Goal: Information Seeking & Learning: Learn about a topic

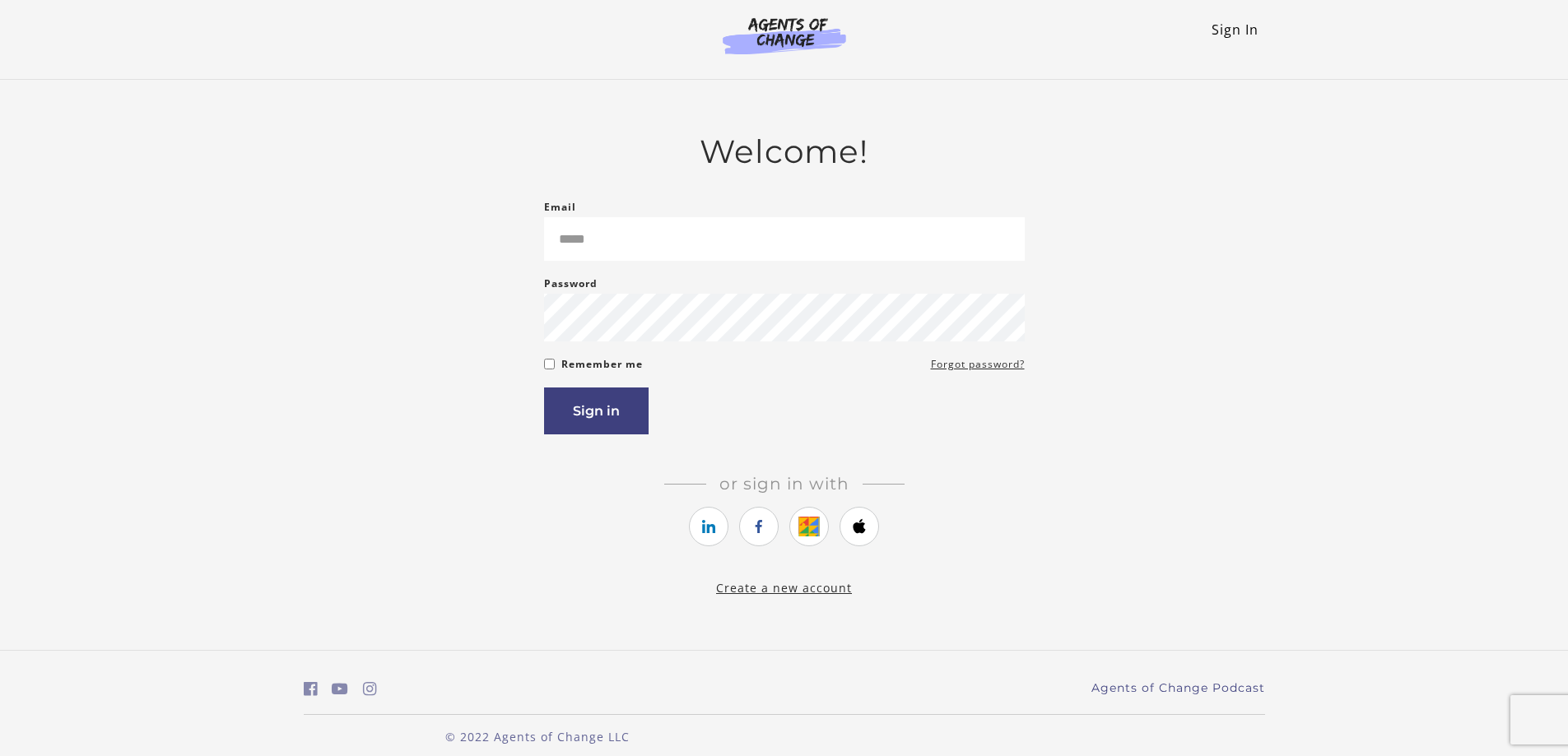
click at [1227, 33] on link "Sign In" at bounding box center [1235, 30] width 47 height 18
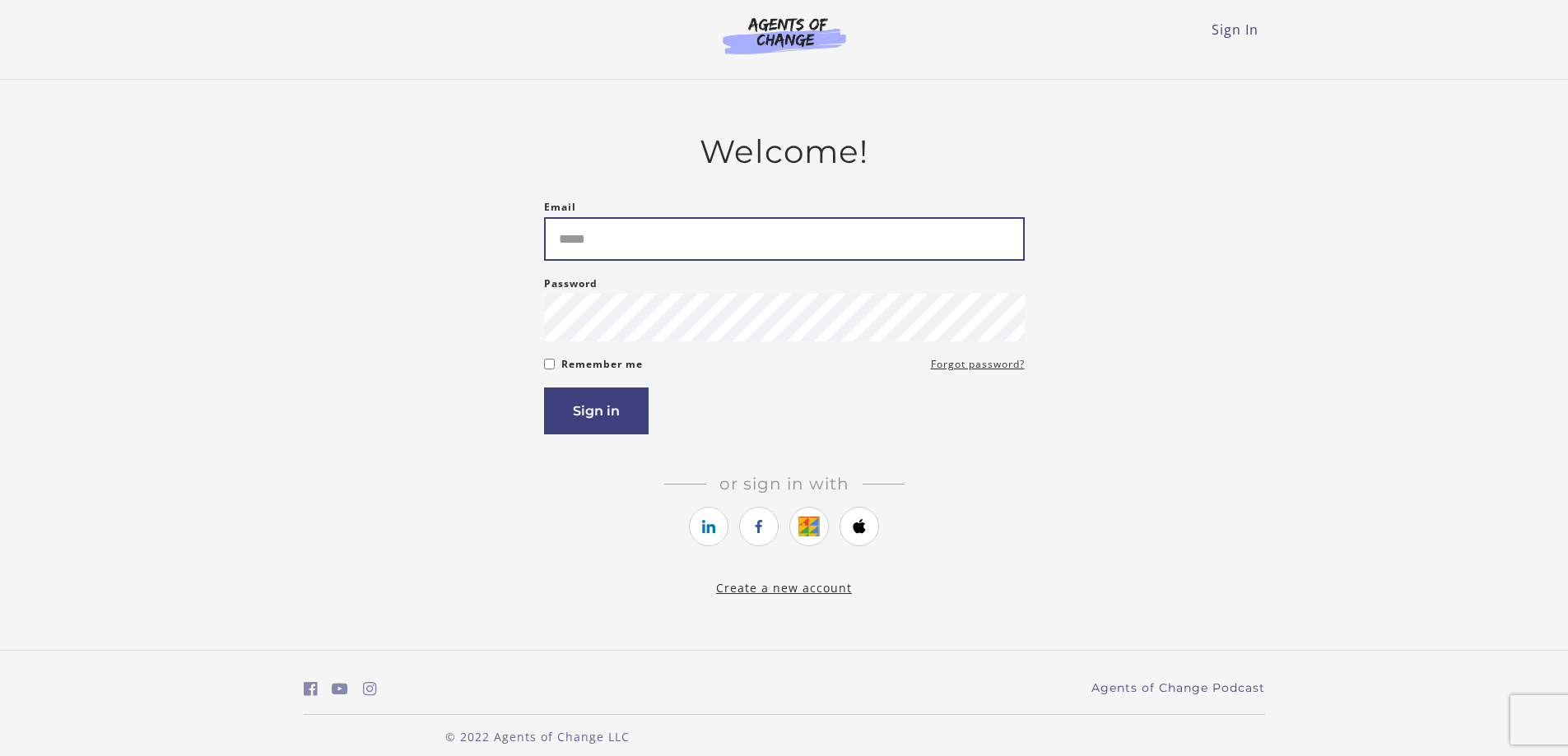
click at [668, 234] on input "Email" at bounding box center [784, 238] width 480 height 43
type input "**********"
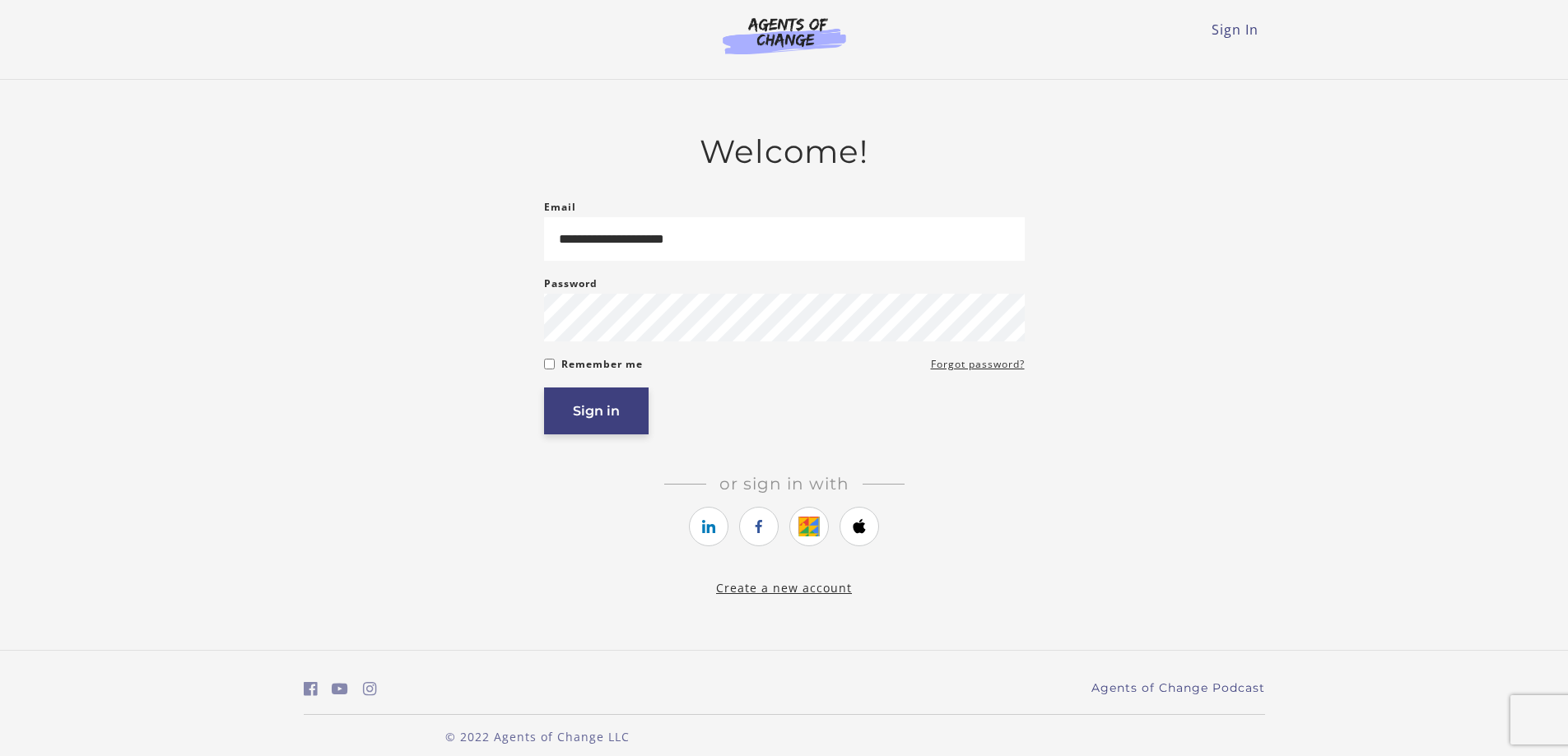
click at [580, 414] on button "Sign in" at bounding box center [596, 411] width 104 height 47
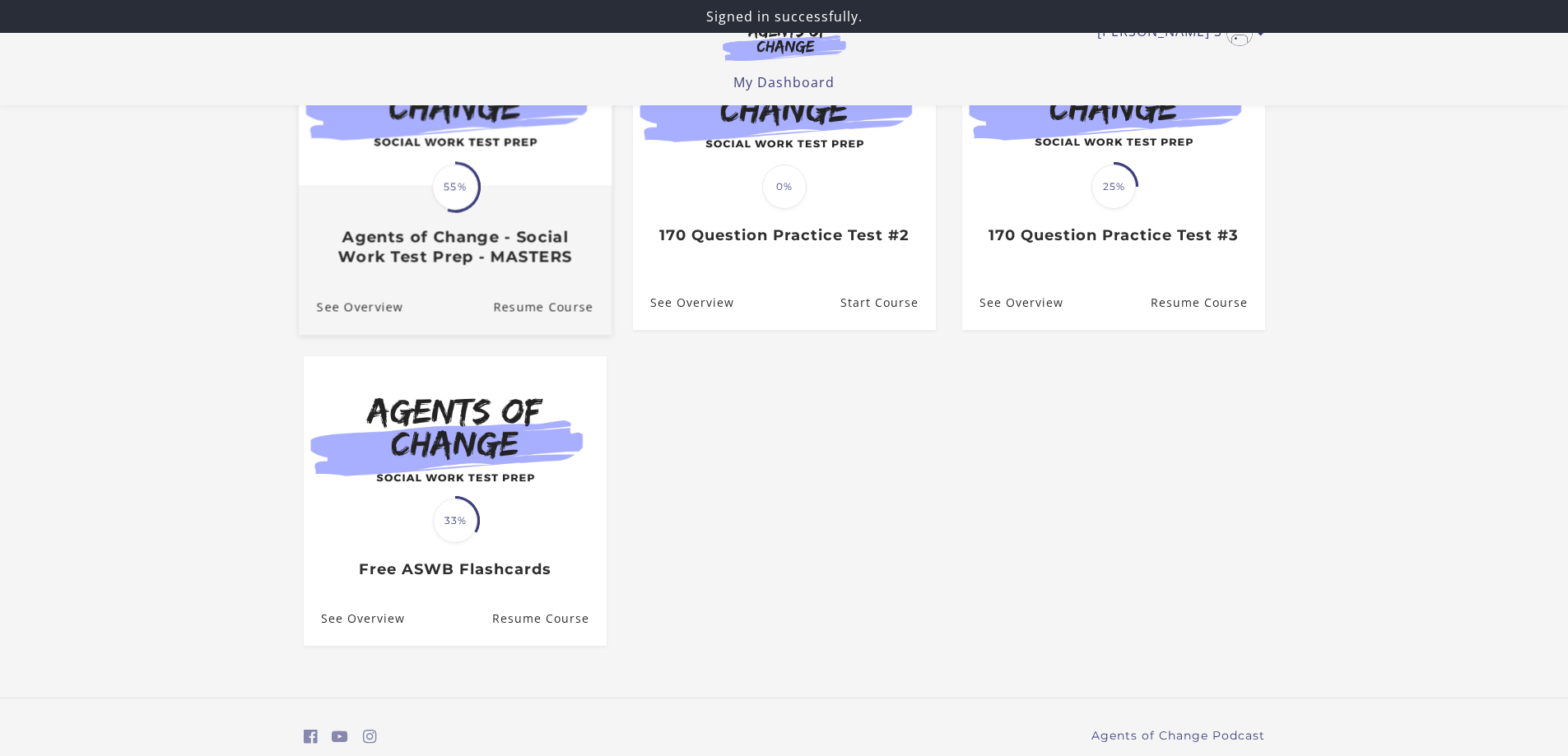
scroll to position [246, 0]
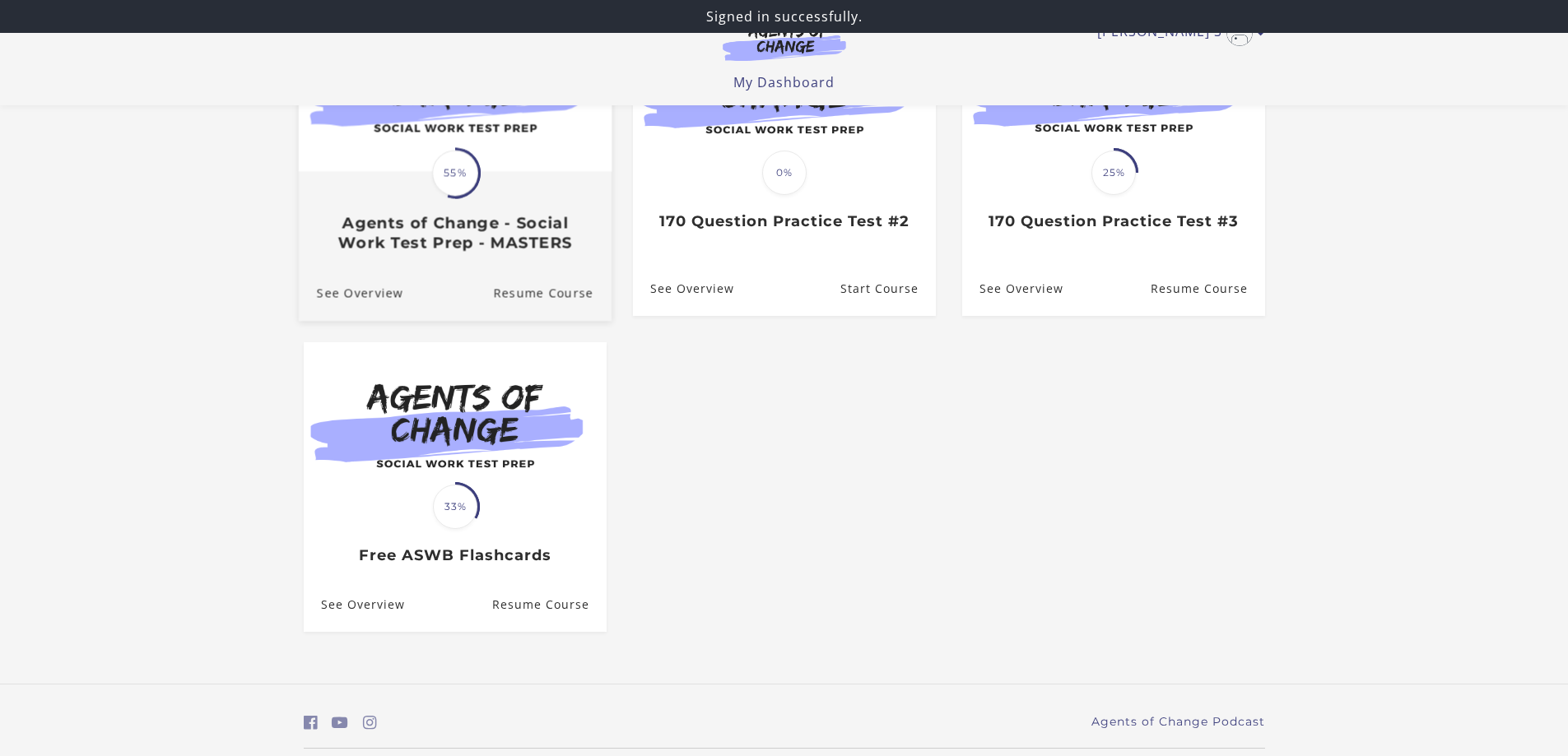
click at [453, 224] on h3 "Agents of Change - Social Work Test Prep - MASTERS" at bounding box center [453, 233] width 276 height 38
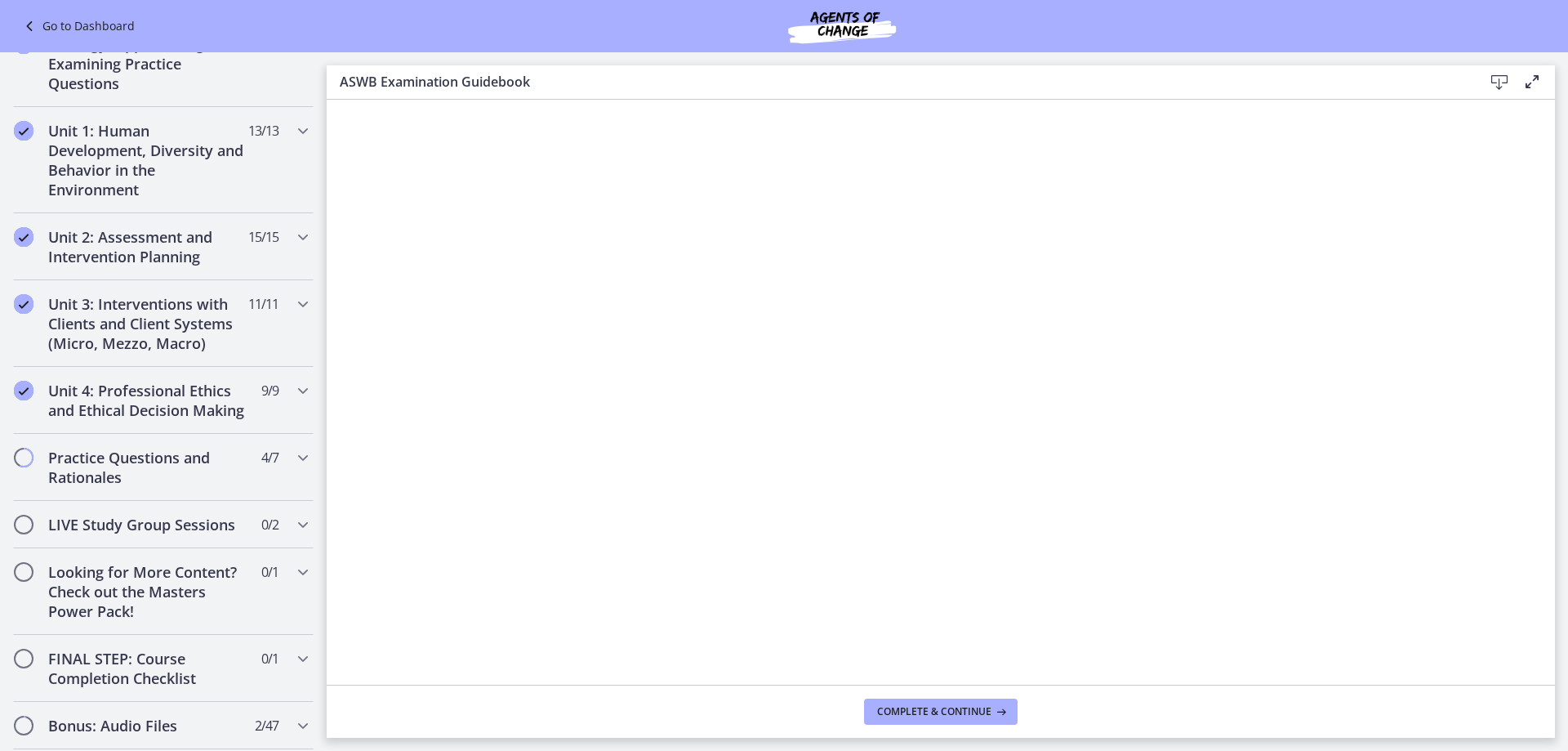
scroll to position [985, 0]
click at [249, 338] on div "Unit 3: Interventions with Clients and Client Systems (Micro, Mezzo, Macro) 11 …" at bounding box center [163, 321] width 301 height 86
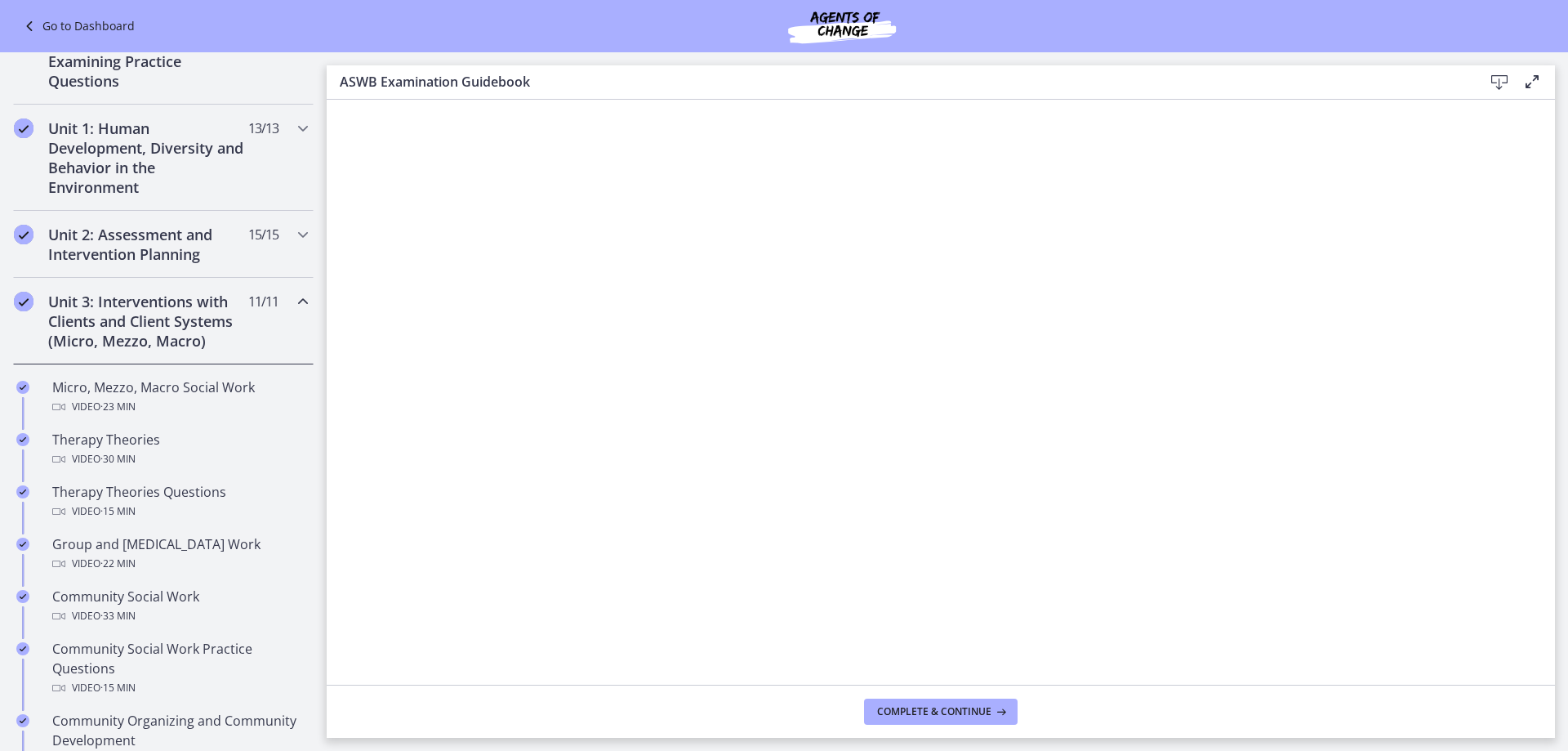
scroll to position [337, 0]
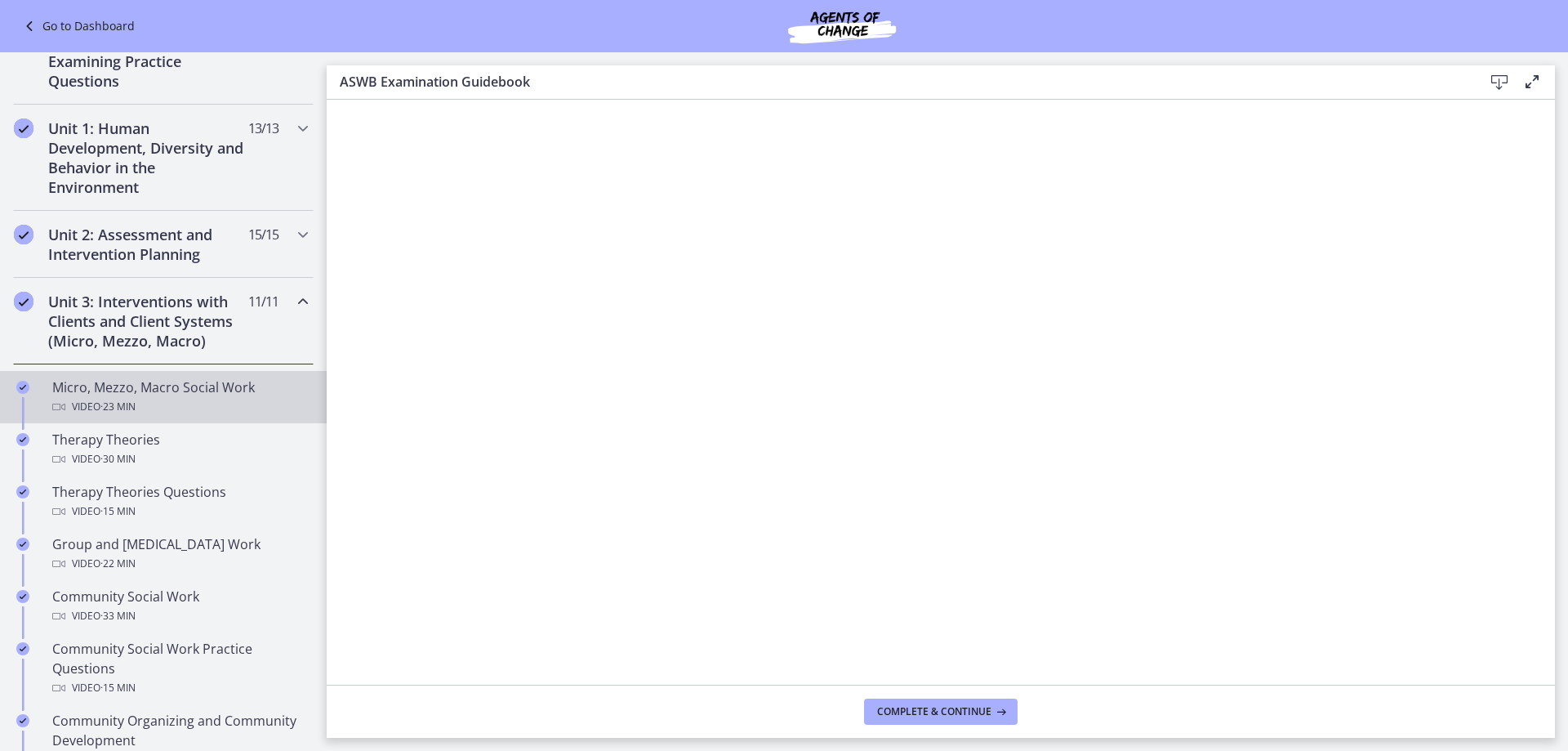
click at [182, 403] on div "Video · 23 min" at bounding box center [180, 406] width 255 height 19
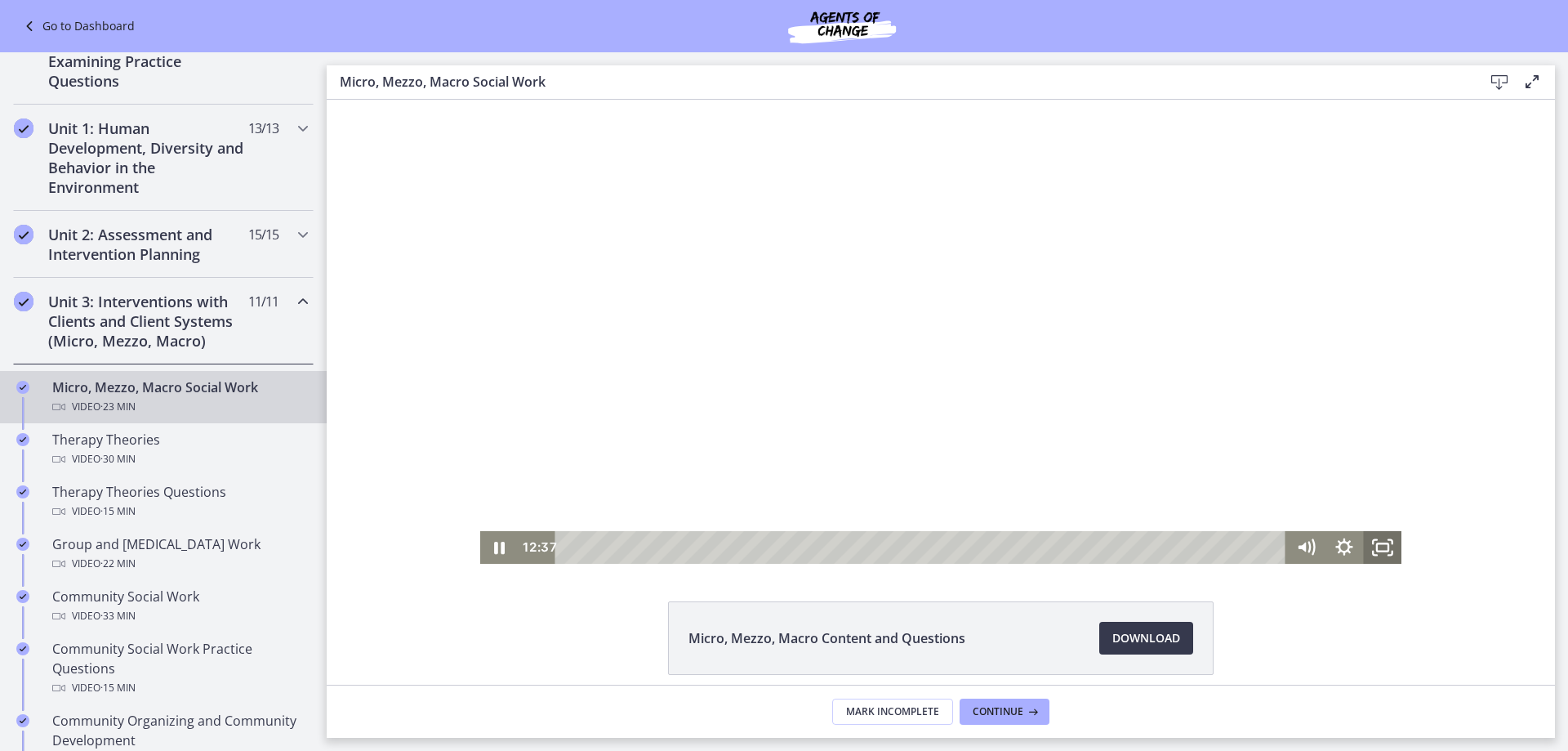
click at [1375, 550] on icon "Fullscreen" at bounding box center [1382, 547] width 38 height 33
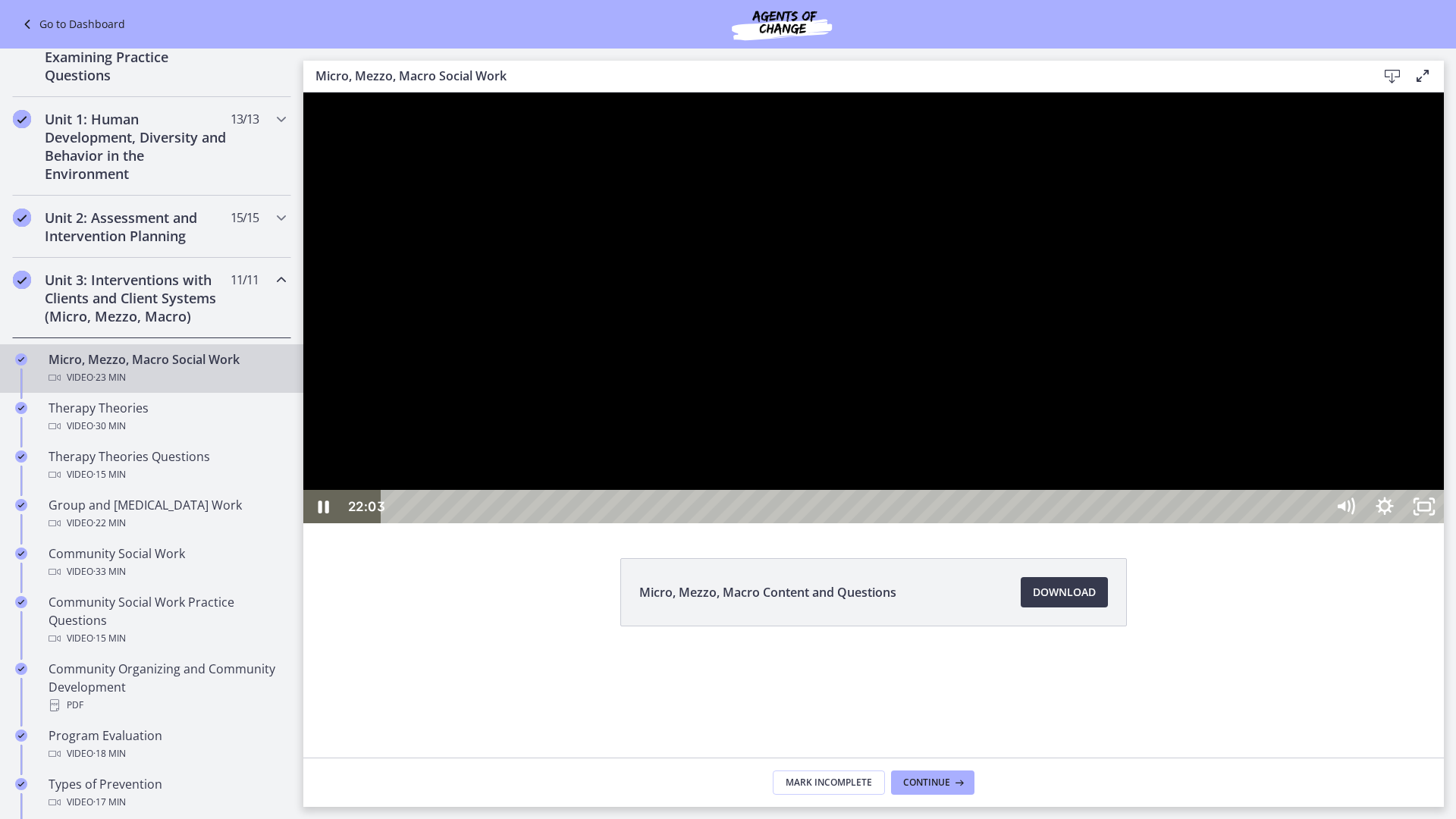
click at [1316, 524] on div "20:28" at bounding box center [855, 507] width 920 height 33
click at [1316, 524] on div "19:25" at bounding box center [855, 507] width 920 height 33
click at [1316, 524] on div "19:40" at bounding box center [855, 507] width 920 height 33
click at [1316, 524] on div "19:56" at bounding box center [855, 507] width 920 height 33
click at [320, 513] on icon "Pause" at bounding box center [323, 507] width 10 height 13
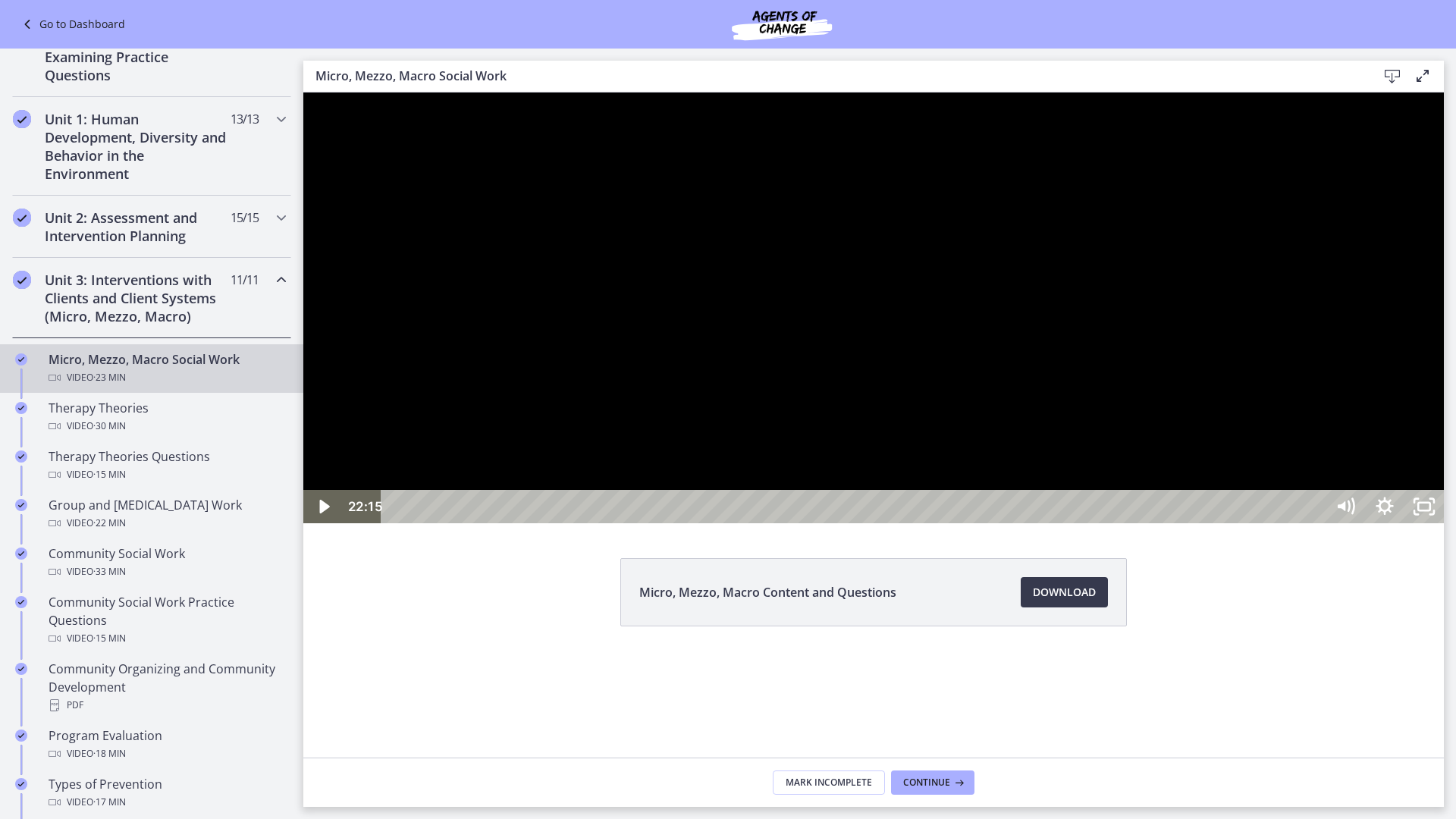
click at [1316, 524] on div "22:15" at bounding box center [855, 507] width 920 height 33
click at [1425, 524] on div at bounding box center [873, 308] width 1140 height 431
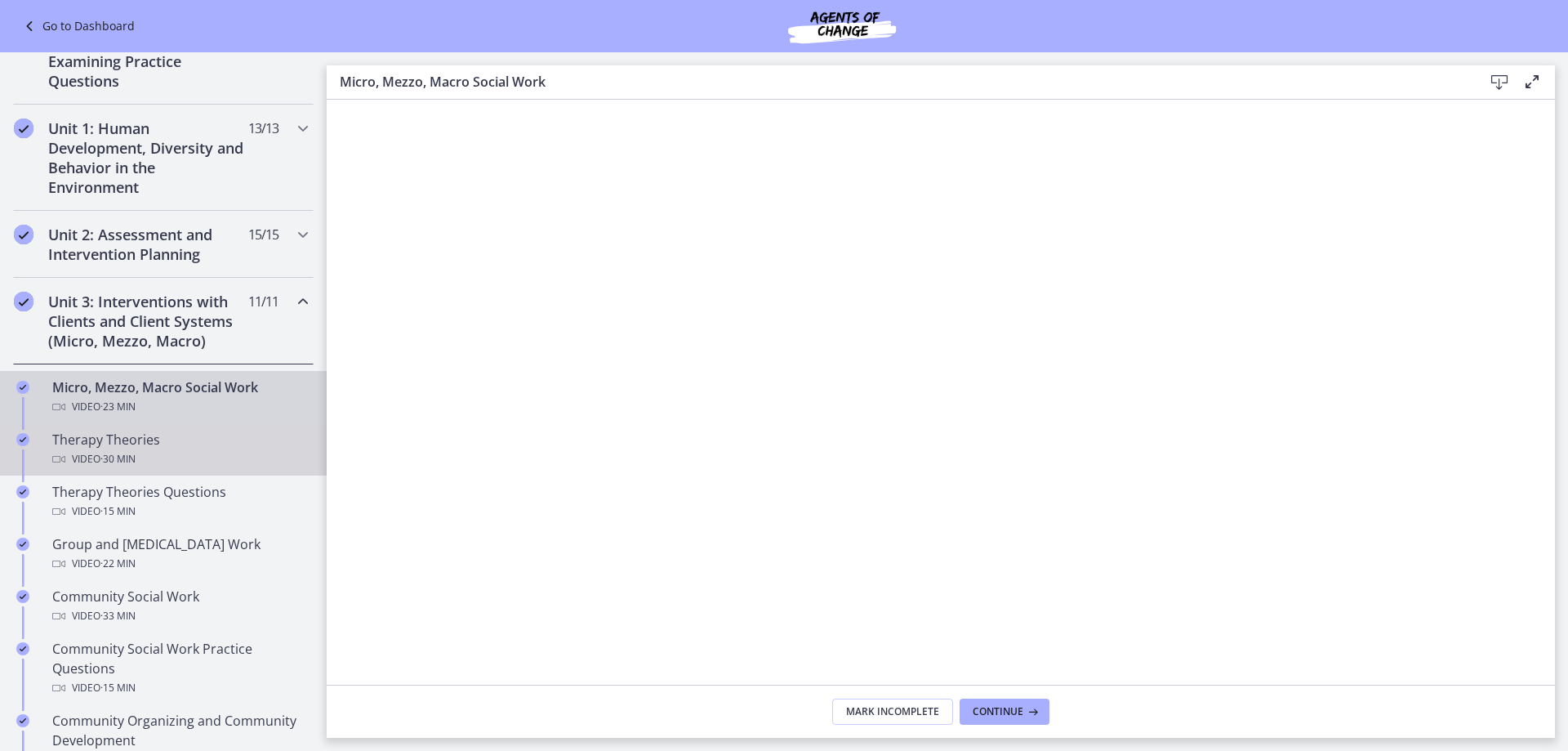
click at [136, 452] on span "· 30 min" at bounding box center [118, 458] width 35 height 19
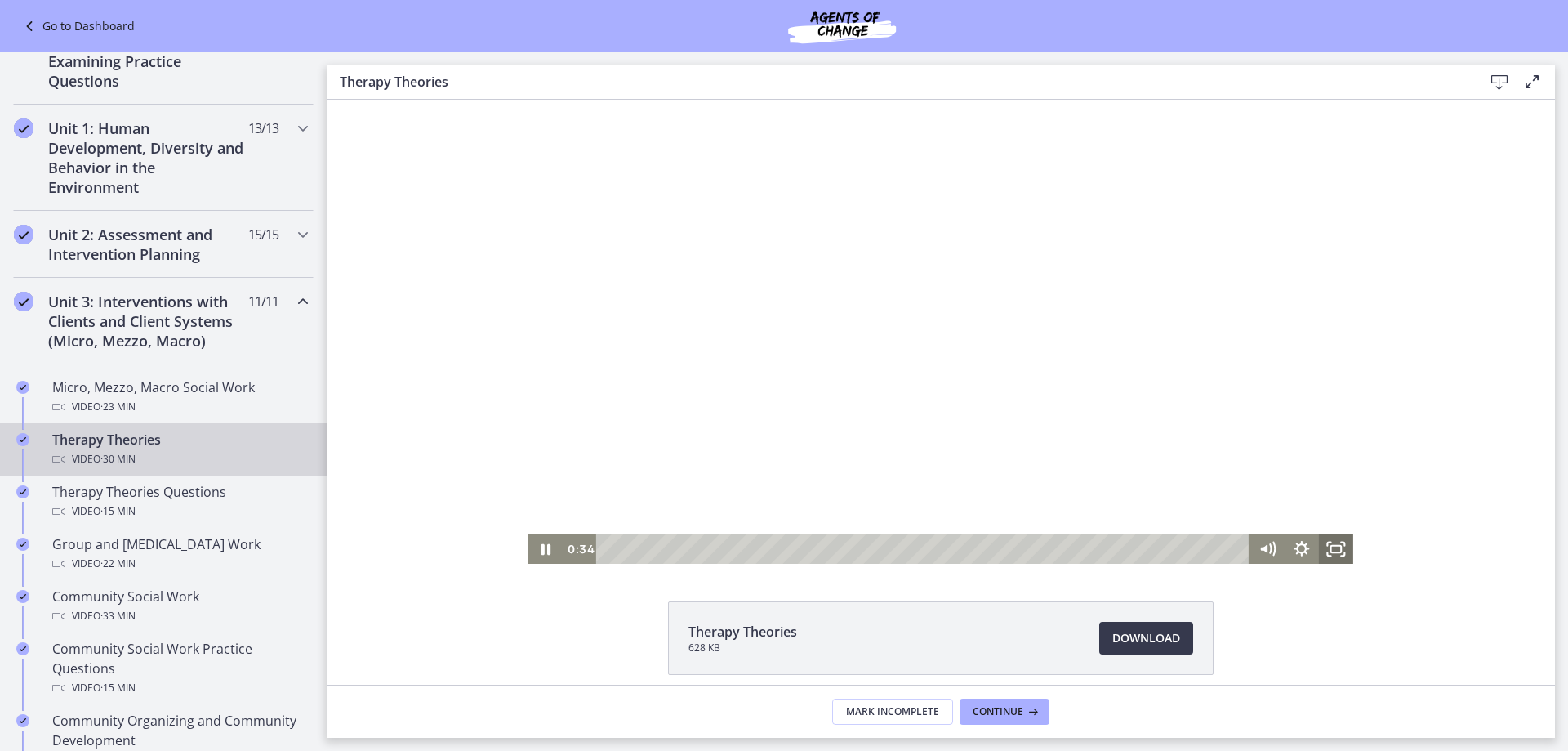
click at [1332, 545] on icon "Fullscreen" at bounding box center [1335, 549] width 34 height 29
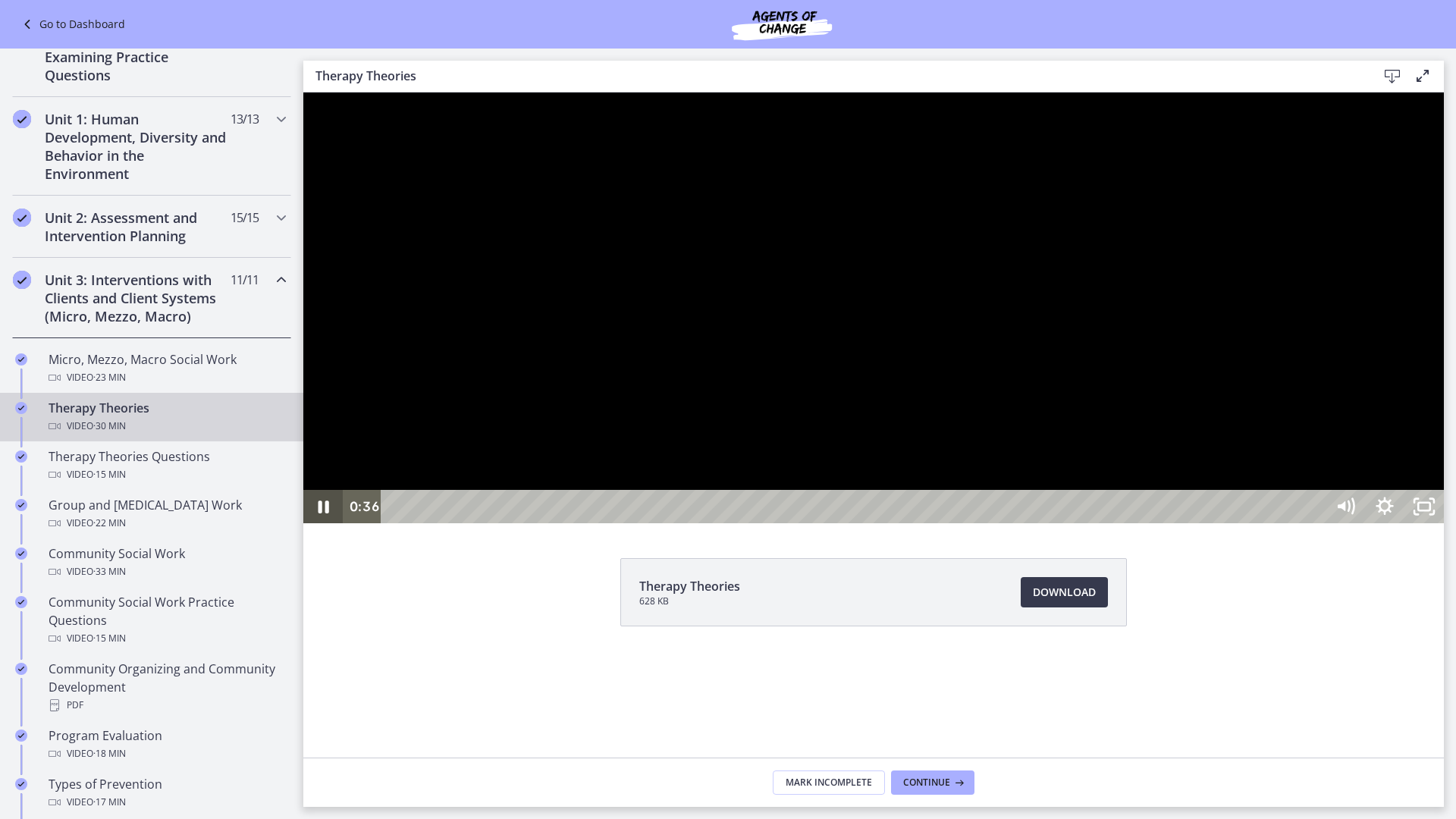
click at [323, 524] on icon "Pause" at bounding box center [323, 507] width 39 height 33
click at [323, 513] on icon "Play Video" at bounding box center [324, 507] width 10 height 14
click at [1444, 524] on icon "Unfullscreen" at bounding box center [1424, 507] width 39 height 33
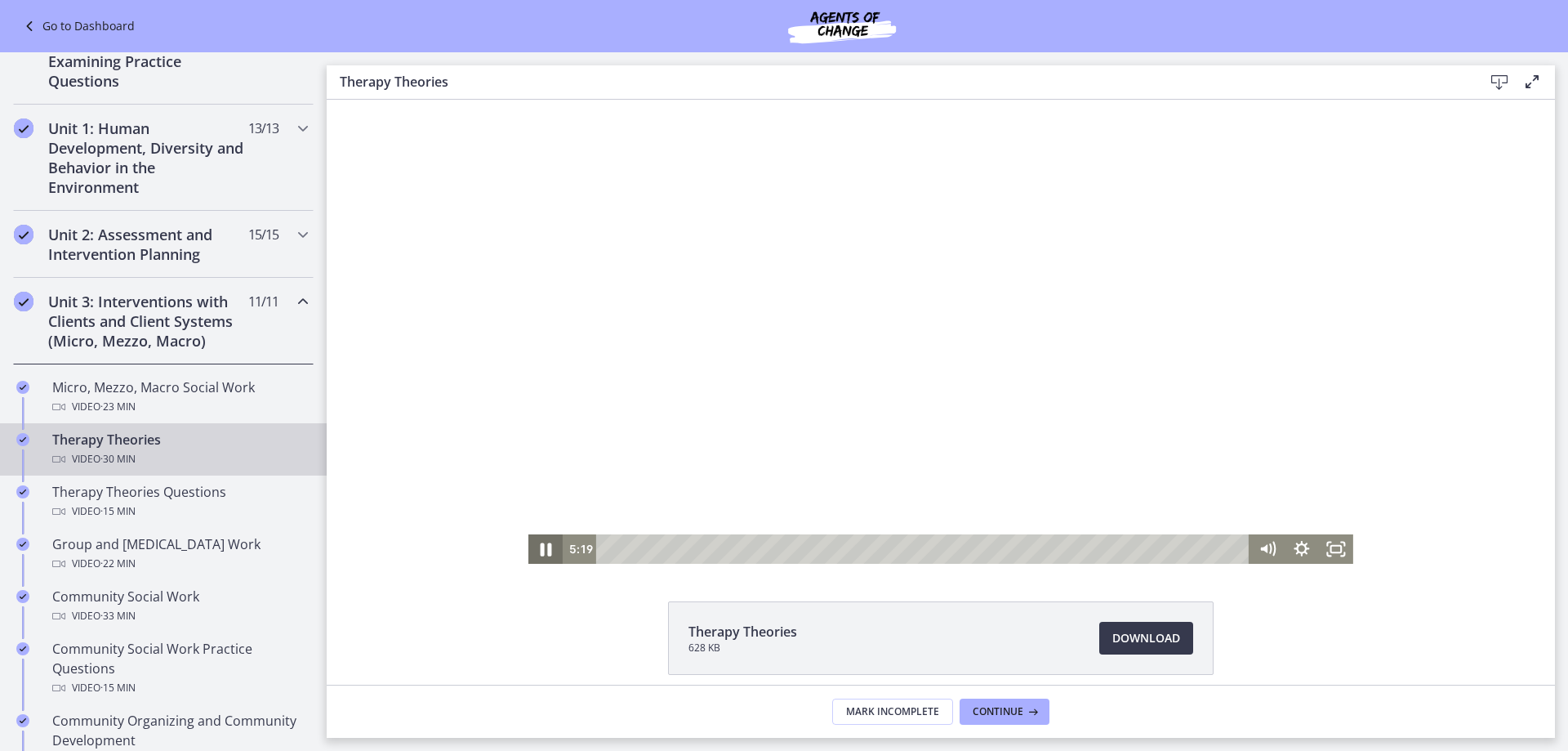
click at [539, 549] on icon "Pause" at bounding box center [545, 548] width 41 height 35
click at [543, 549] on icon "Play Video" at bounding box center [547, 549] width 9 height 12
click at [1327, 547] on icon "Fullscreen" at bounding box center [1336, 548] width 41 height 35
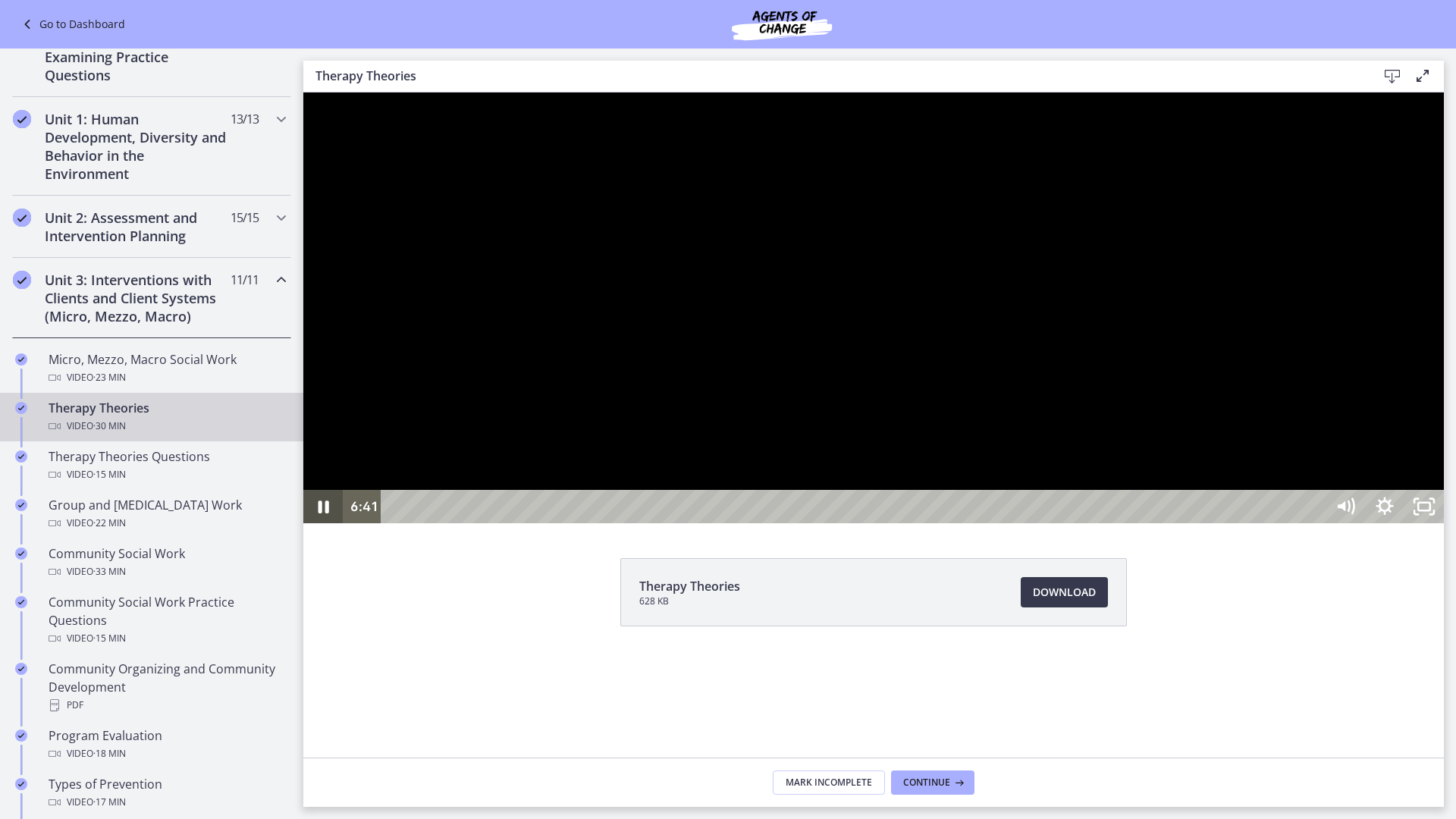
click at [326, 513] on icon "Pause" at bounding box center [323, 507] width 10 height 13
click at [326, 513] on icon "Play Video" at bounding box center [324, 507] width 10 height 14
click at [326, 513] on icon "Pause" at bounding box center [323, 507] width 10 height 13
click at [326, 513] on icon "Play Video" at bounding box center [324, 507] width 10 height 14
click at [328, 513] on icon "Pause" at bounding box center [323, 507] width 10 height 13
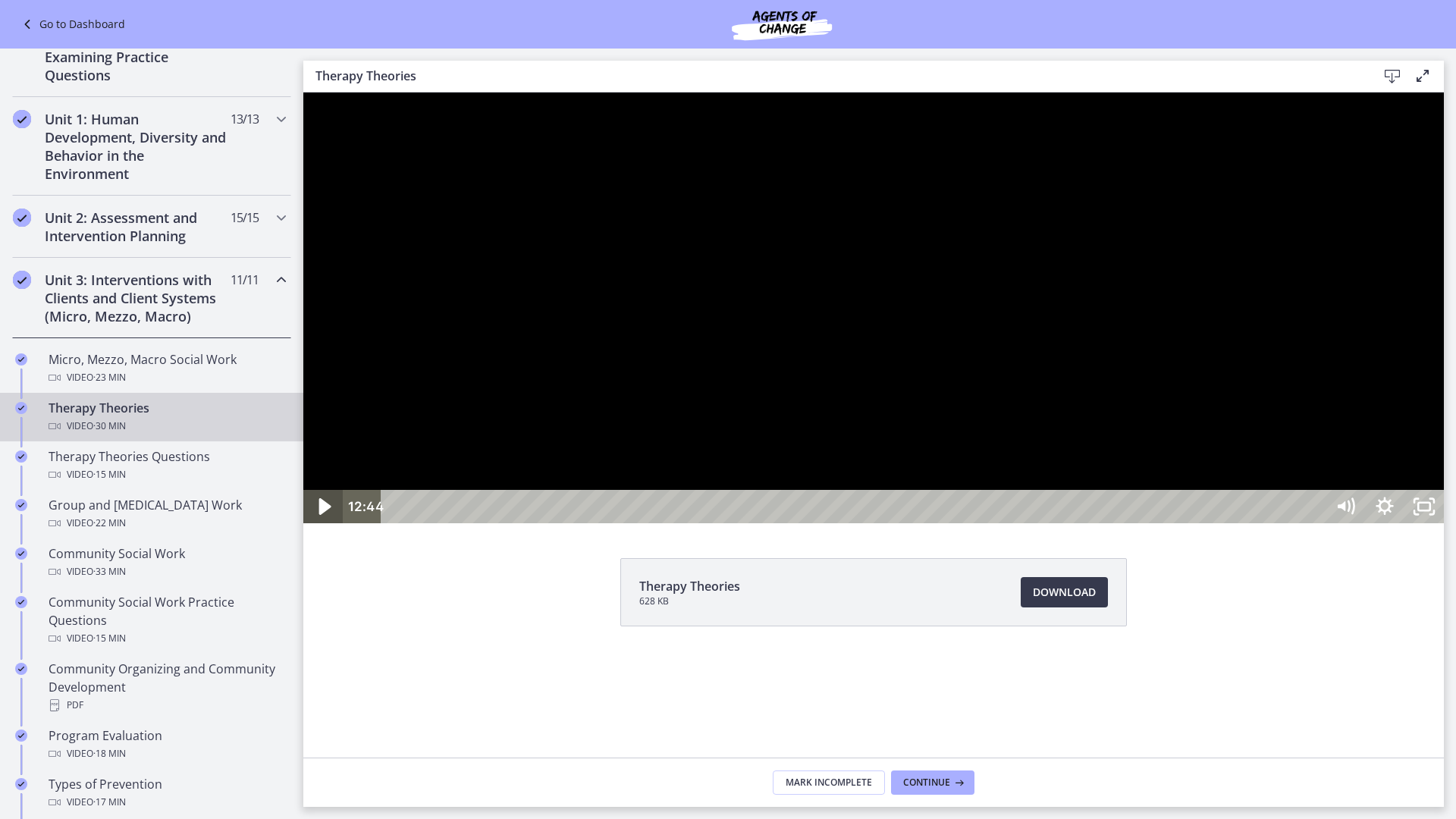
click at [328, 527] on icon "Play Video" at bounding box center [324, 507] width 47 height 40
click at [323, 527] on icon "Pause" at bounding box center [323, 507] width 47 height 40
click at [323, 513] on icon "Play Video" at bounding box center [324, 507] width 10 height 14
click at [323, 527] on icon "Pause" at bounding box center [323, 507] width 47 height 40
click at [323, 513] on icon "Play Video" at bounding box center [324, 507] width 10 height 14
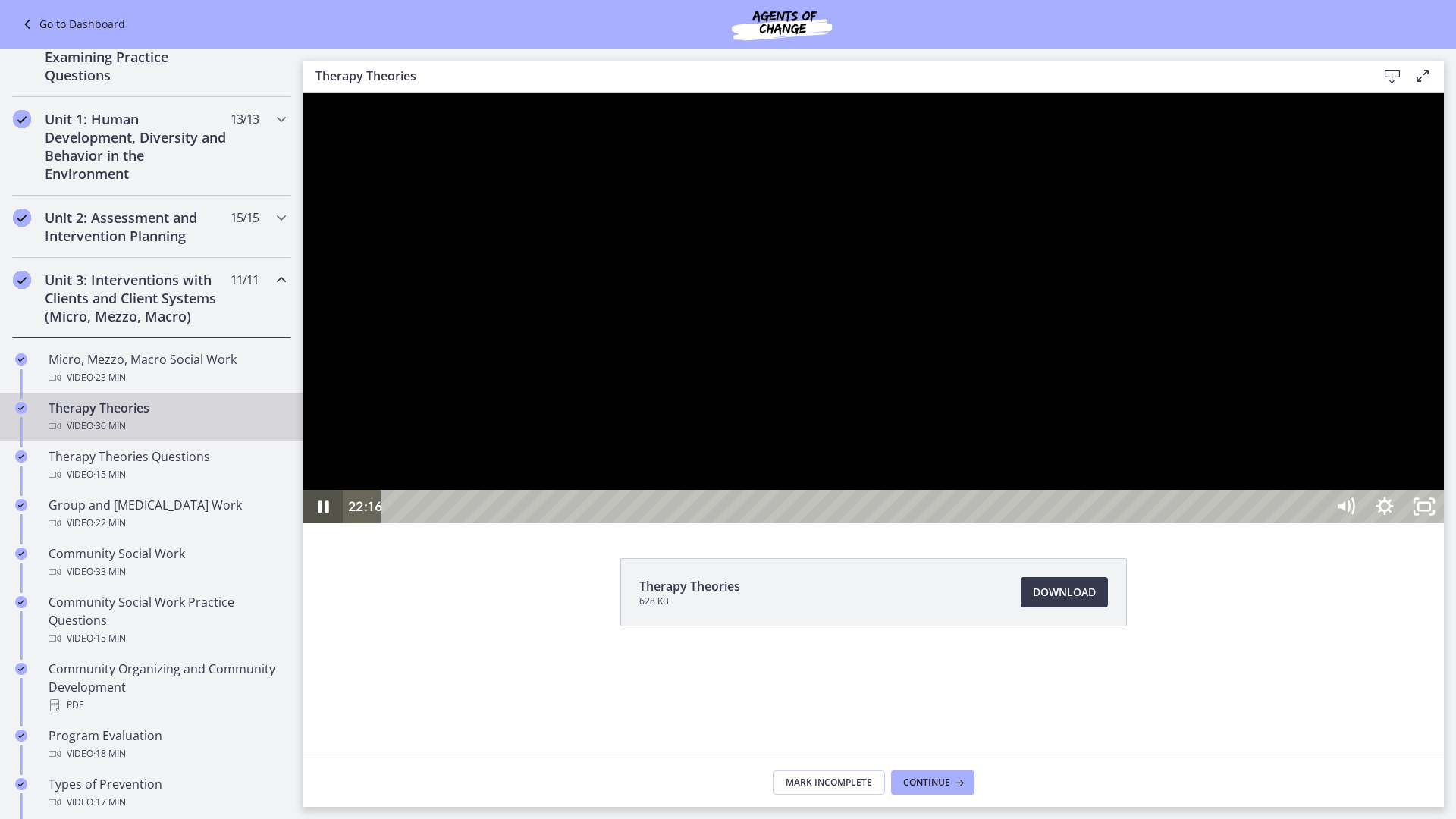
click at [323, 524] on icon "Pause" at bounding box center [323, 507] width 39 height 33
click at [323, 513] on icon "Play Video" at bounding box center [324, 507] width 10 height 14
click at [323, 527] on icon "Pause" at bounding box center [323, 507] width 47 height 40
click at [323, 513] on icon "Play Video" at bounding box center [324, 507] width 10 height 14
click at [323, 527] on icon "Pause" at bounding box center [323, 507] width 47 height 40
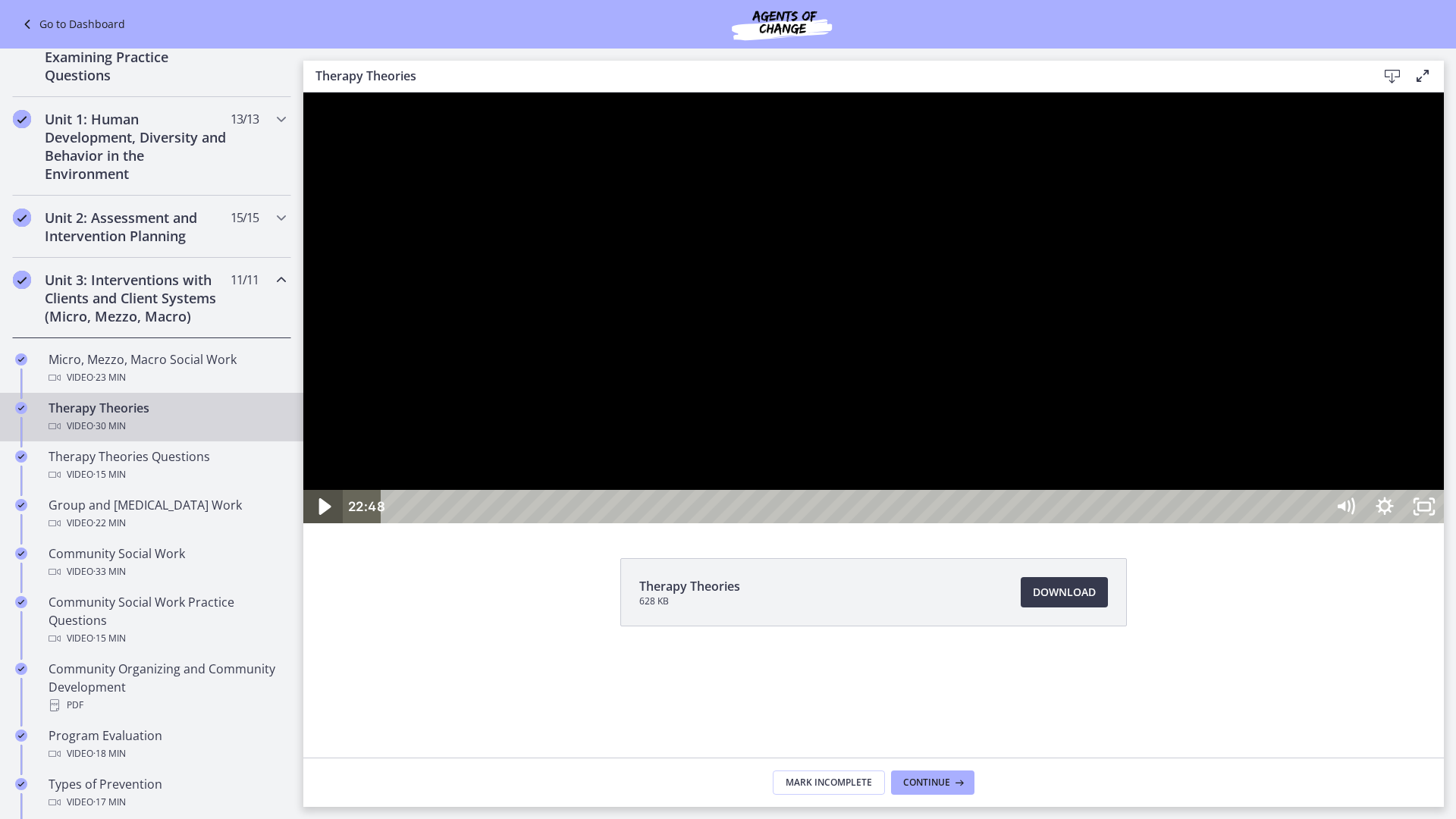
click at [323, 515] on icon "Play Video" at bounding box center [325, 507] width 12 height 17
click at [326, 515] on icon "Pause" at bounding box center [323, 507] width 13 height 15
click at [326, 513] on icon "Play Video" at bounding box center [324, 507] width 10 height 14
click at [326, 515] on icon "Pause" at bounding box center [323, 507] width 13 height 15
click at [326, 513] on icon "Play Video" at bounding box center [324, 507] width 10 height 14
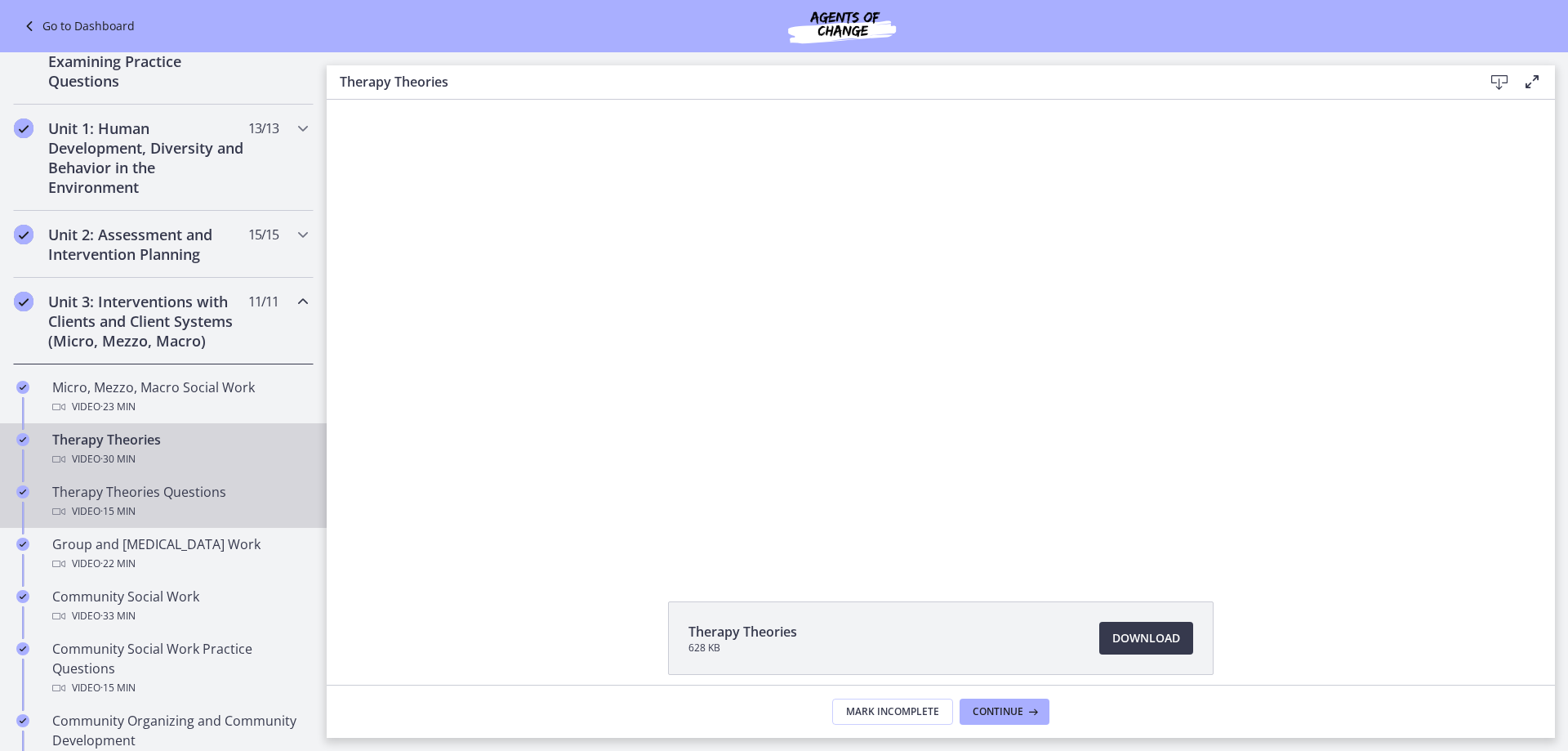
click at [124, 506] on span "· 15 min" at bounding box center [118, 511] width 35 height 19
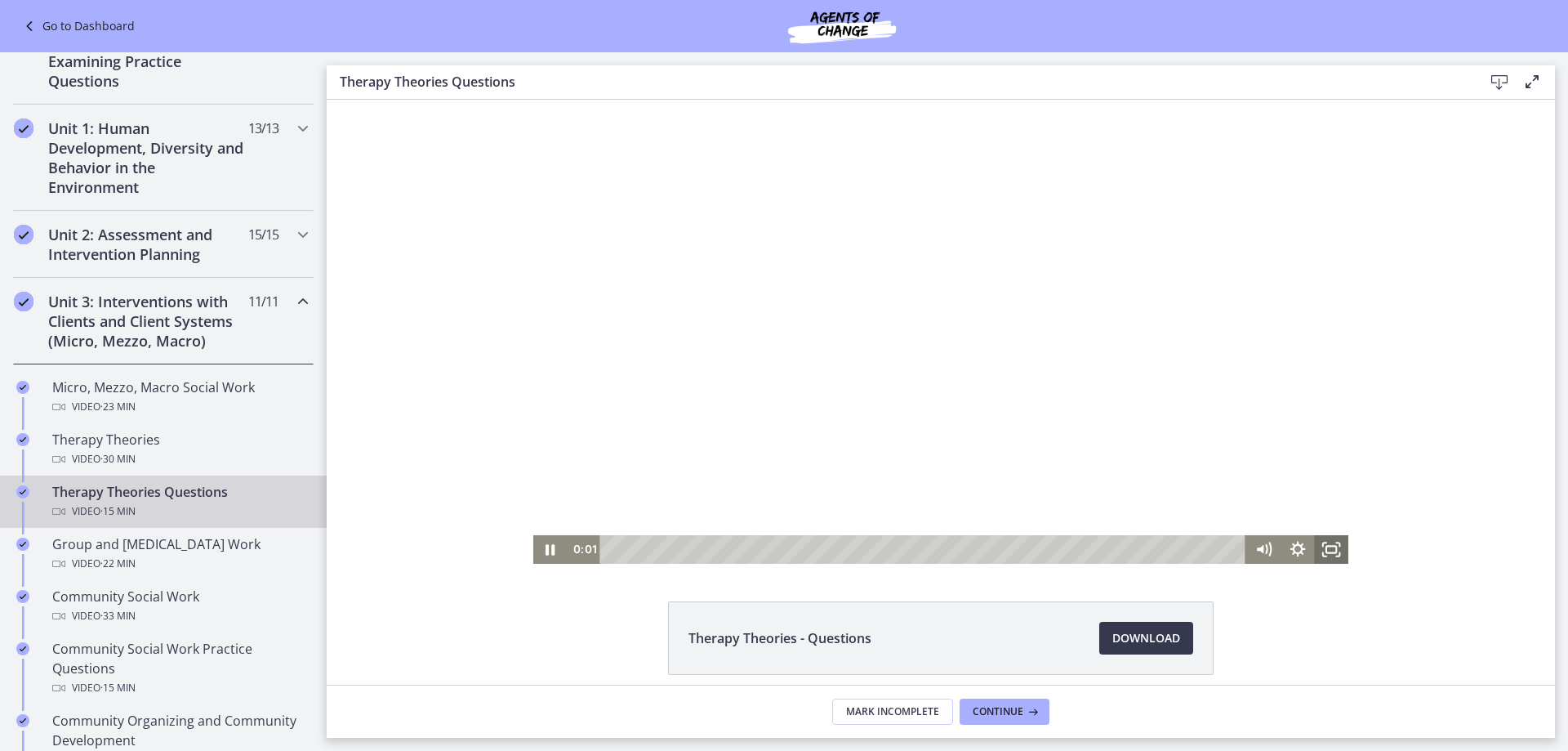
click at [1326, 546] on rect "Fullscreen" at bounding box center [1331, 548] width 10 height 6
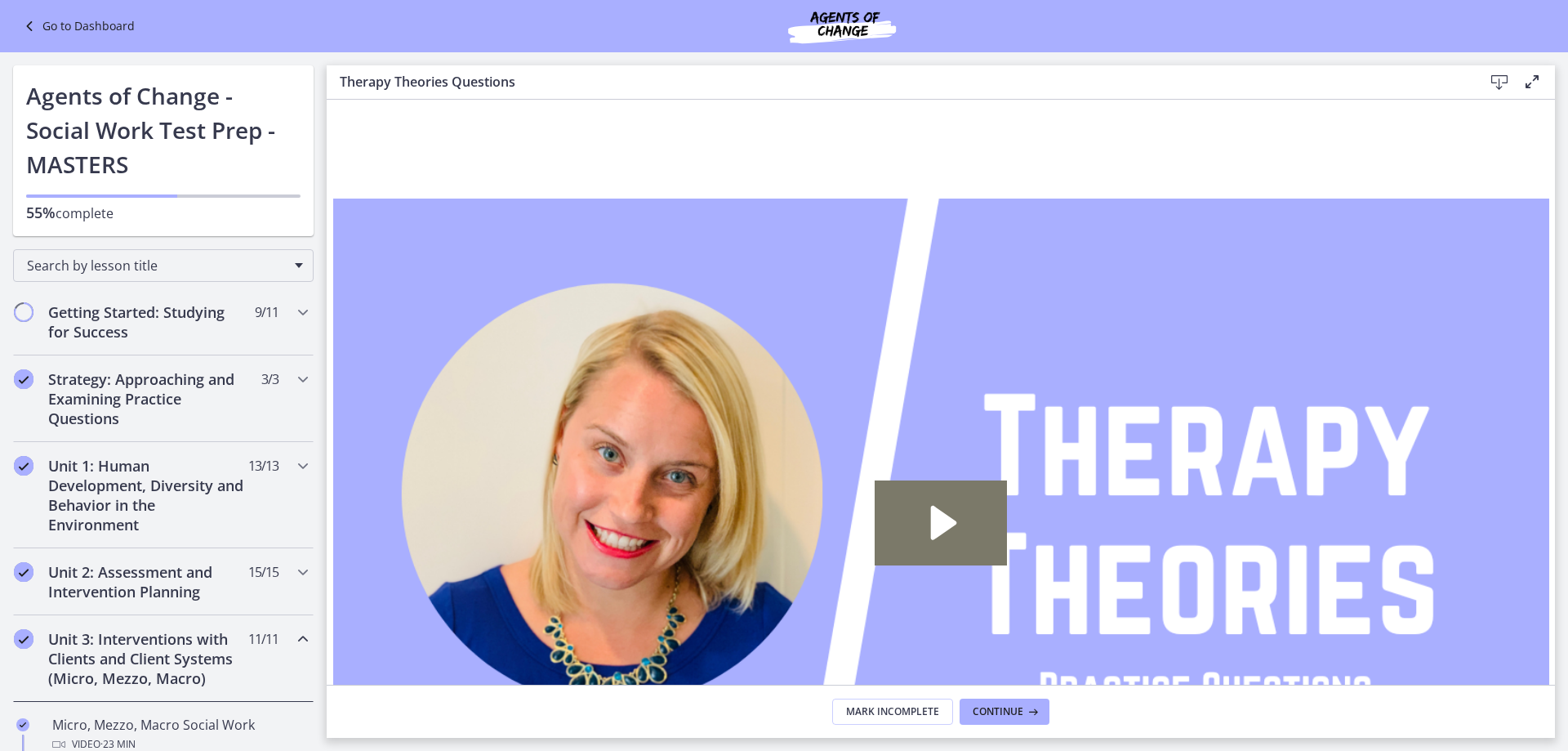
scroll to position [337, 0]
